Goal: Find specific page/section: Find specific page/section

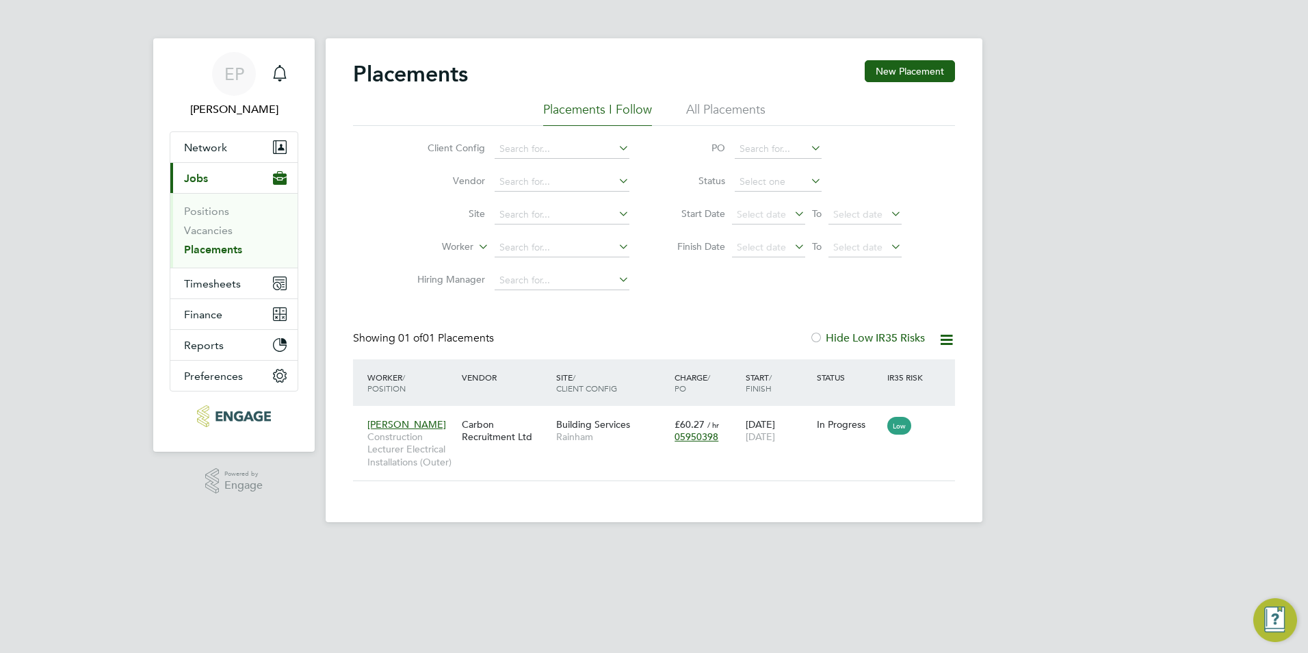
scroll to position [13, 64]
click at [602, 439] on span "Rainham" at bounding box center [612, 436] width 112 height 12
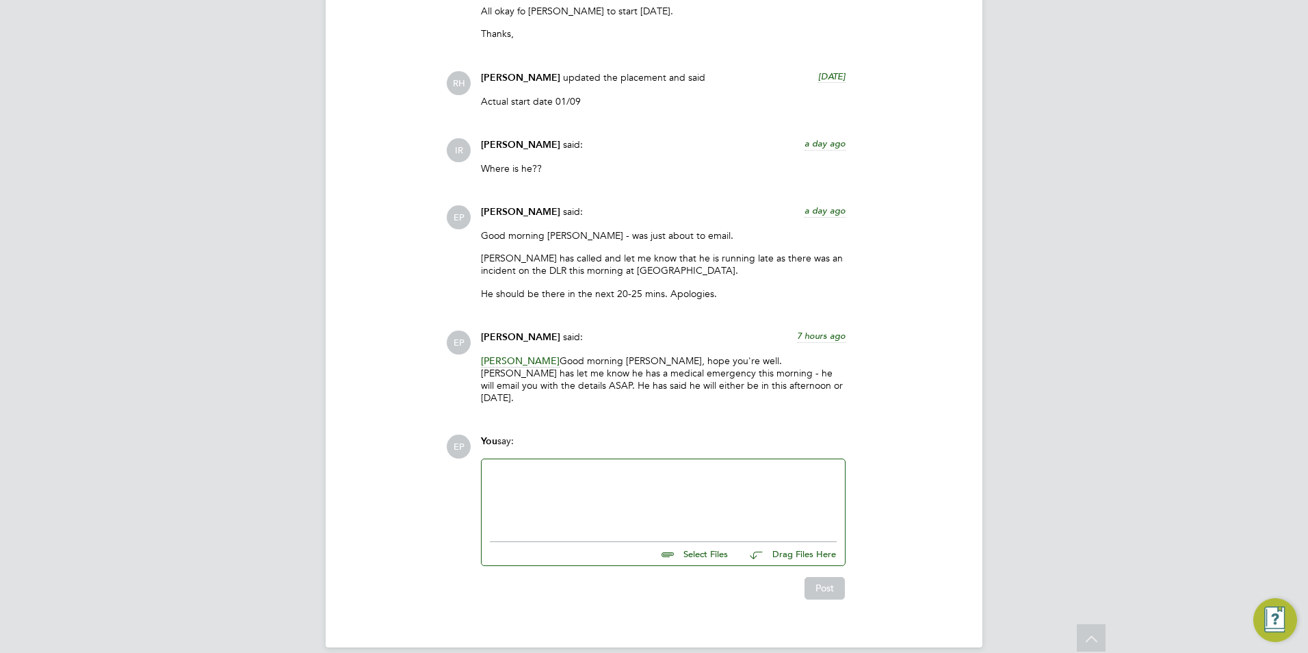
scroll to position [1993, 0]
